Goal: Communication & Community: Answer question/provide support

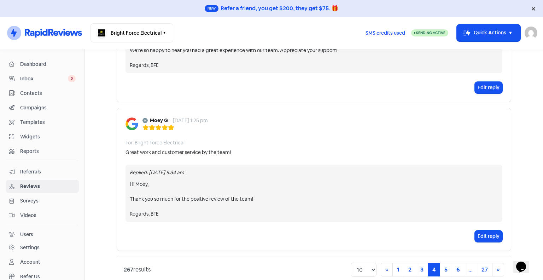
scroll to position [1462, 0]
click at [422, 262] on link "3" at bounding box center [422, 268] width 12 height 13
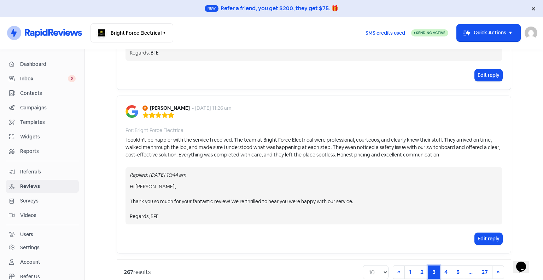
scroll to position [1445, 0]
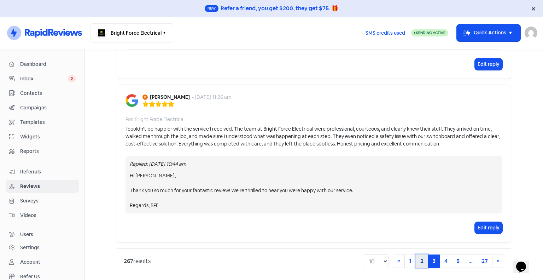
click at [421, 255] on link "2" at bounding box center [422, 260] width 12 height 13
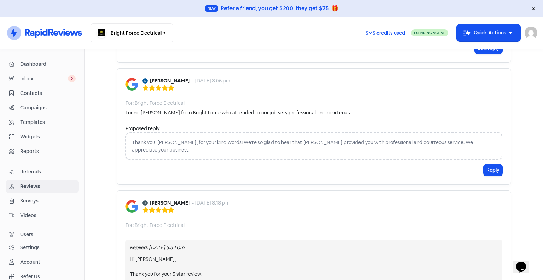
scroll to position [1109, 0]
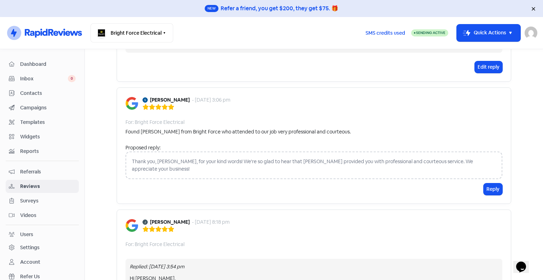
click at [276, 162] on div "Thank you, [PERSON_NAME], for your kind words! We're so glad to hear that [PERS…" at bounding box center [314, 165] width 377 height 28
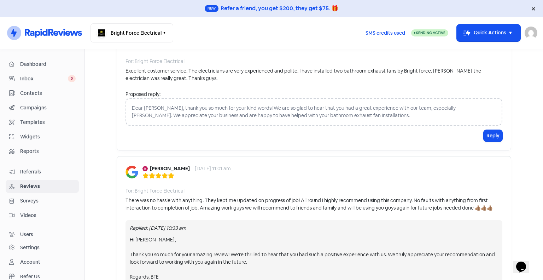
scroll to position [226, 0]
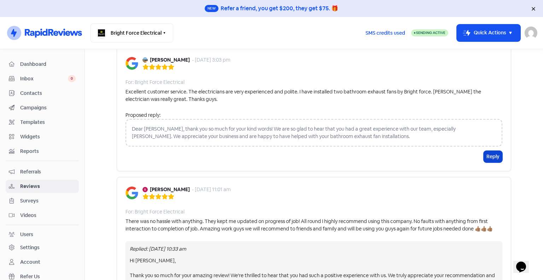
click at [486, 154] on button "Reply" at bounding box center [493, 157] width 19 height 12
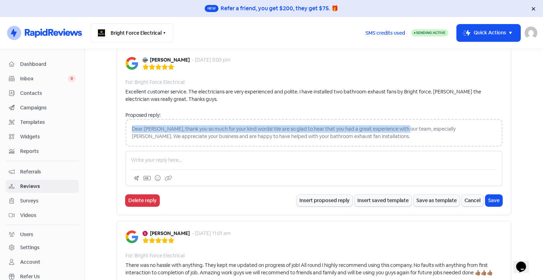
drag, startPoint x: 400, startPoint y: 128, endPoint x: 127, endPoint y: 128, distance: 272.6
click at [127, 128] on div "Dear [PERSON_NAME], thank you so much for your kind words! We are so glad to he…" at bounding box center [314, 133] width 377 height 28
copy div "Dear [PERSON_NAME], thank you so much for your kind words! We are so glad to he…"
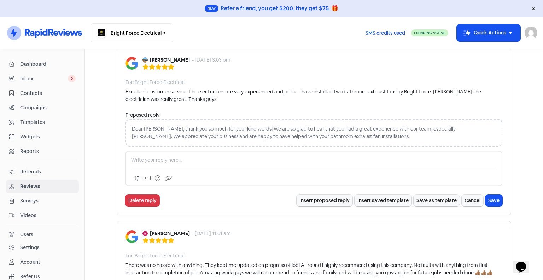
click at [158, 158] on p at bounding box center [314, 159] width 366 height 7
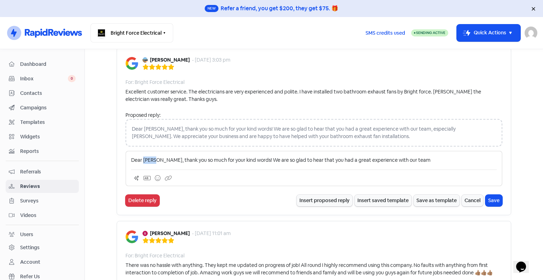
drag, startPoint x: 151, startPoint y: 160, endPoint x: 140, endPoint y: 157, distance: 11.4
click at [140, 157] on p "Dear [PERSON_NAME], thank you so much for your kind words! We are so glad to he…" at bounding box center [314, 159] width 366 height 7
click at [148, 160] on p "Hi [PERSON_NAME], thank you so much for your kind words! We are so glad to hear…" at bounding box center [314, 159] width 366 height 7
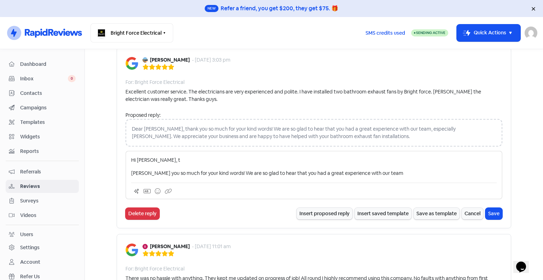
click at [169, 157] on p "Hi [PERSON_NAME], t" at bounding box center [314, 159] width 366 height 7
click at [131, 168] on div "Hi [PERSON_NAME], [PERSON_NAME] you so much for your kind words! We are so glad…" at bounding box center [314, 166] width 366 height 21
click at [413, 170] on p "Thank you so much for your kind words! We are so glad to hear that you had a gr…" at bounding box center [314, 172] width 366 height 7
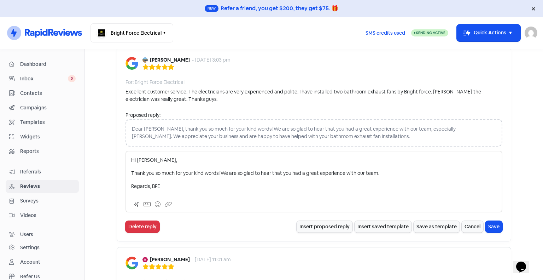
click at [240, 182] on p "Regards, BFE" at bounding box center [314, 185] width 366 height 7
click at [246, 169] on p "Thank you so much for your kind words! We are so glad to hear that you had a gr…" at bounding box center [314, 172] width 366 height 7
click at [220, 173] on p "Thank you so much for your kind words! We are so glad to hear that you had a gr…" at bounding box center [314, 172] width 366 height 7
click at [414, 169] on p "Thank you so much for your kind words!. We are so glad to hear that you had a g…" at bounding box center [314, 172] width 366 height 7
click at [491, 224] on button "Save" at bounding box center [493, 227] width 17 height 12
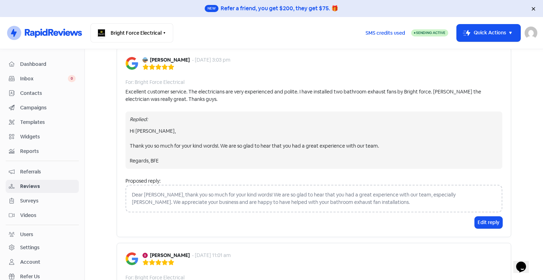
click at [478, 114] on div "Replied: Hi [PERSON_NAME], Thank you so much for your kind words!. We are so gl…" at bounding box center [314, 139] width 377 height 57
click at [492, 224] on button "Edit reply" at bounding box center [489, 222] width 28 height 12
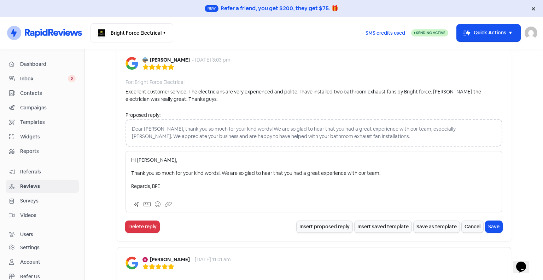
click at [218, 172] on p "Thank you so much for your kind words!. We are so glad to hear that you had a g…" at bounding box center [314, 172] width 366 height 7
click at [494, 228] on button "Save" at bounding box center [493, 227] width 17 height 12
